Goal: Find specific page/section: Find specific page/section

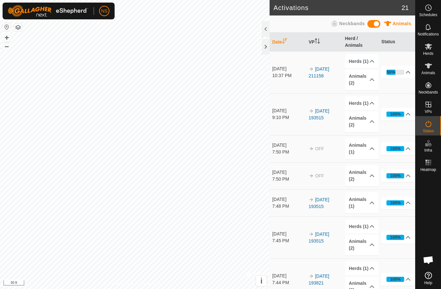
scroll to position [32, 0]
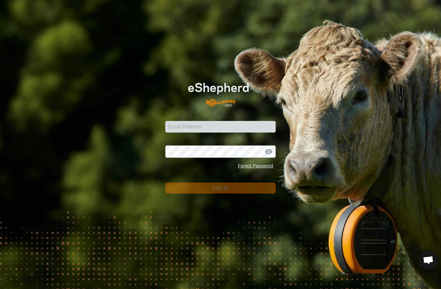
click at [203, 144] on div "Password Forgot Password" at bounding box center [220, 155] width 110 height 35
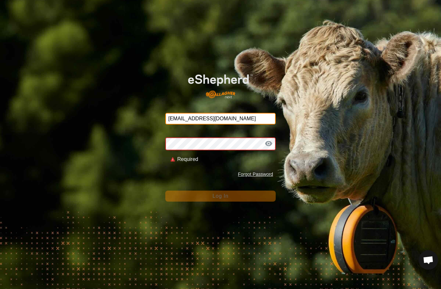
type input "Nstewart6262@gmail.com"
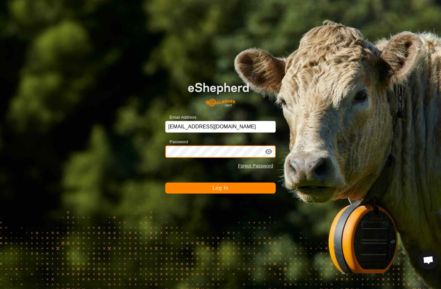
click at [220, 188] on button "Log In" at bounding box center [220, 188] width 110 height 11
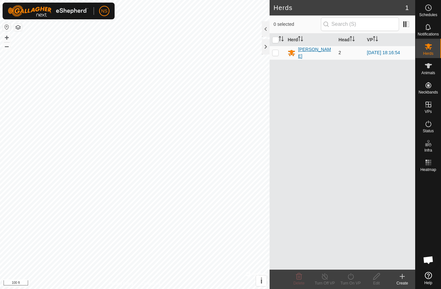
click at [309, 52] on div "[PERSON_NAME]" at bounding box center [315, 53] width 35 height 14
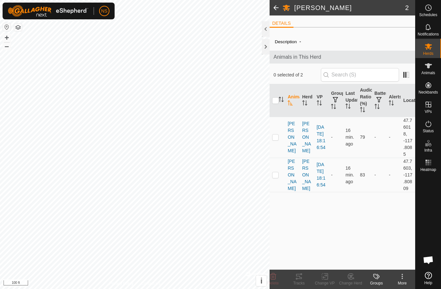
scroll to position [29, 0]
click at [276, 8] on span at bounding box center [275, 7] width 13 height 15
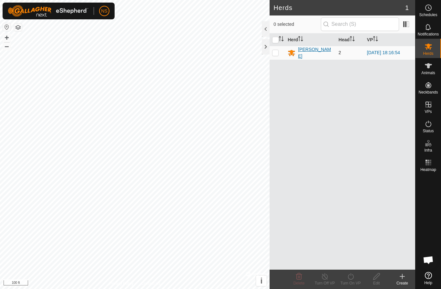
click at [306, 52] on div "[PERSON_NAME]" at bounding box center [315, 53] width 35 height 14
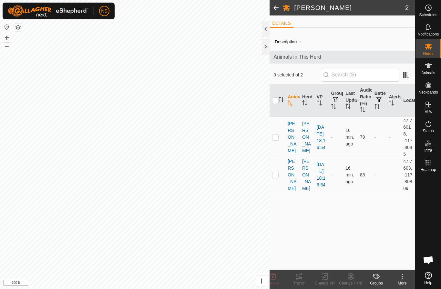
click at [266, 28] on div at bounding box center [266, 28] width 8 height 15
click at [275, 8] on span at bounding box center [275, 7] width 13 height 15
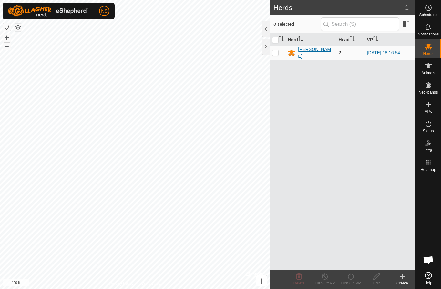
click at [310, 50] on div "[PERSON_NAME]" at bounding box center [315, 53] width 35 height 14
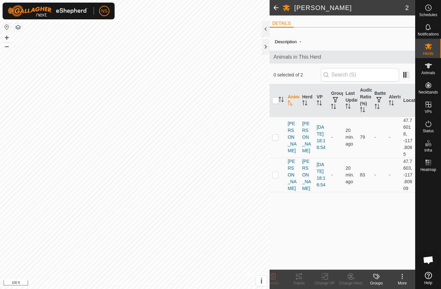
click at [277, 7] on span at bounding box center [275, 7] width 13 height 15
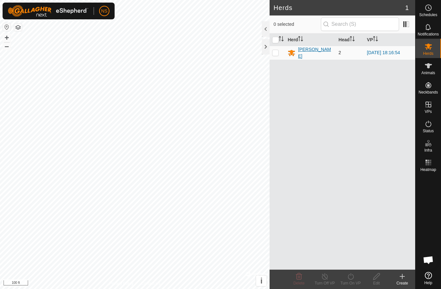
click at [305, 55] on div "[PERSON_NAME]" at bounding box center [315, 53] width 35 height 14
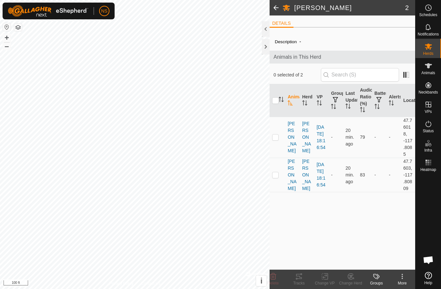
click at [267, 32] on div at bounding box center [266, 28] width 8 height 15
click at [275, 7] on span at bounding box center [275, 7] width 13 height 15
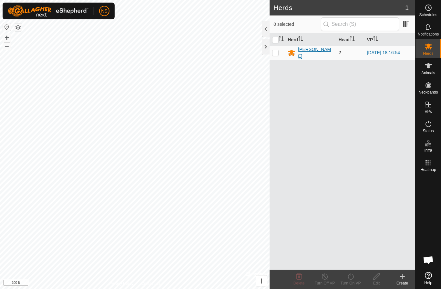
click at [312, 53] on div "[PERSON_NAME]" at bounding box center [315, 53] width 35 height 14
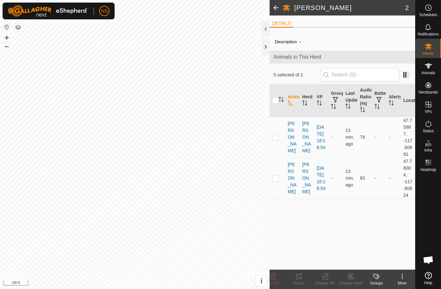
scroll to position [29, 0]
